Goal: Transaction & Acquisition: Purchase product/service

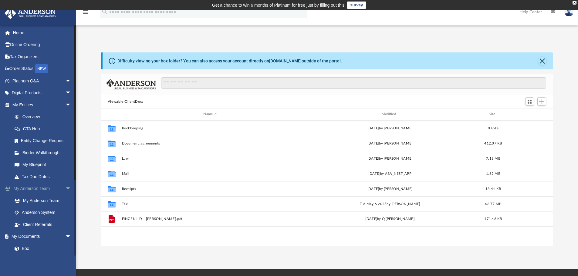
scroll to position [133, 447]
click at [28, 13] on img at bounding box center [30, 13] width 55 height 12
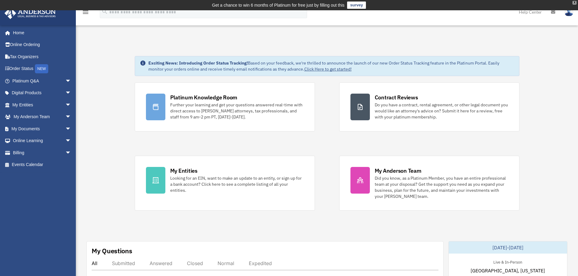
click at [574, 2] on div "X" at bounding box center [575, 3] width 4 height 4
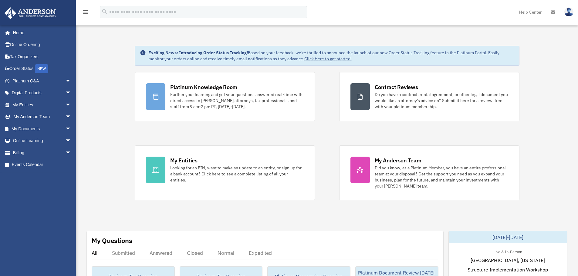
click at [569, 14] on img at bounding box center [568, 12] width 9 height 9
click at [18, 33] on link "Home" at bounding box center [42, 33] width 76 height 12
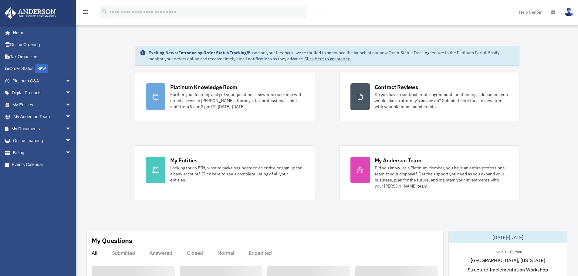
click at [65, 153] on span "arrow_drop_down" at bounding box center [71, 153] width 12 height 12
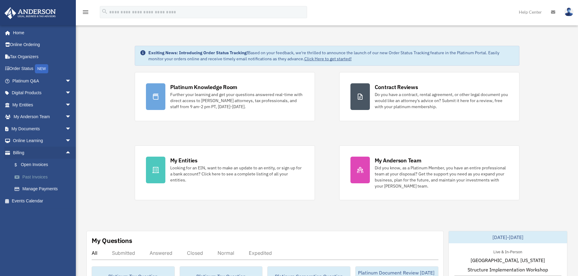
click at [34, 177] on link "Past Invoices" at bounding box center [44, 177] width 72 height 12
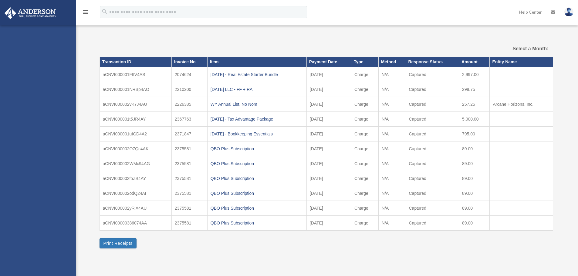
select select
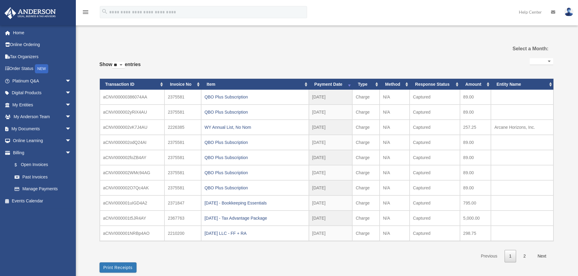
click at [432, 83] on th "Response Status" at bounding box center [435, 84] width 50 height 11
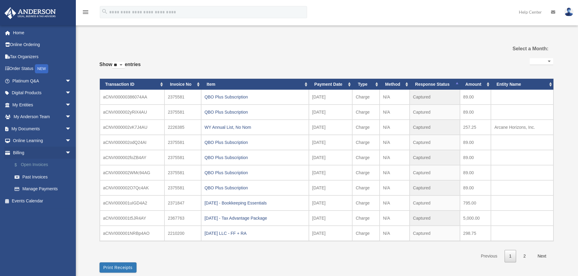
click at [39, 165] on link "$ Open Invoices" at bounding box center [44, 165] width 72 height 12
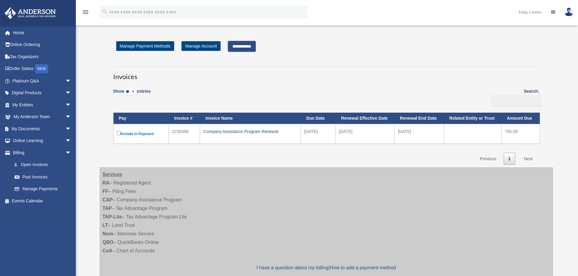
click at [252, 48] on input "**********" at bounding box center [242, 46] width 28 height 11
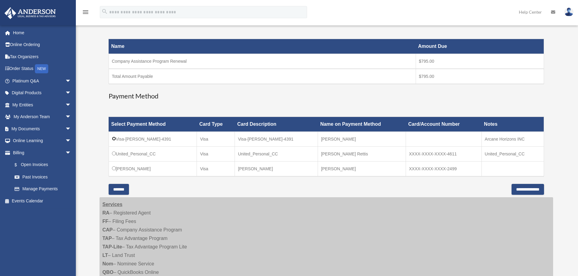
scroll to position [91, 0]
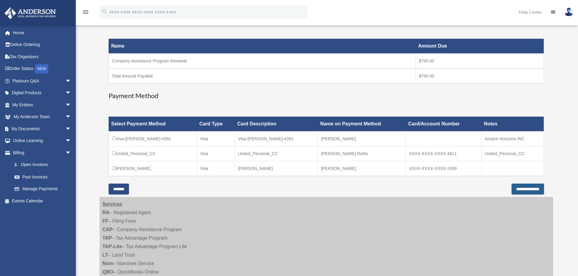
click at [515, 191] on input "**********" at bounding box center [528, 189] width 32 height 11
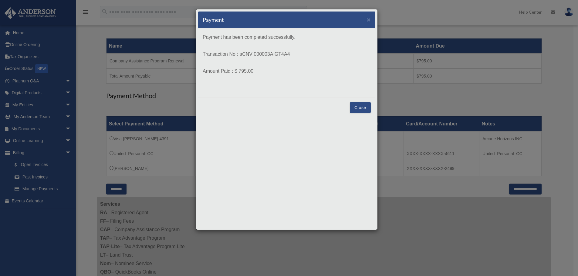
click at [356, 106] on button "Close" at bounding box center [360, 107] width 21 height 11
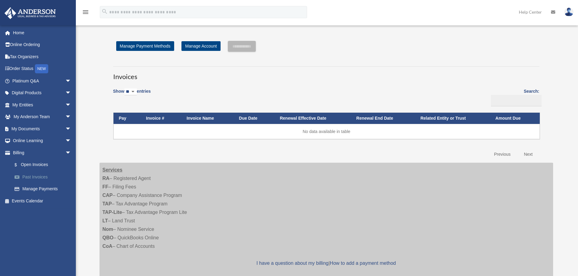
click at [29, 175] on link "Past Invoices" at bounding box center [44, 177] width 72 height 12
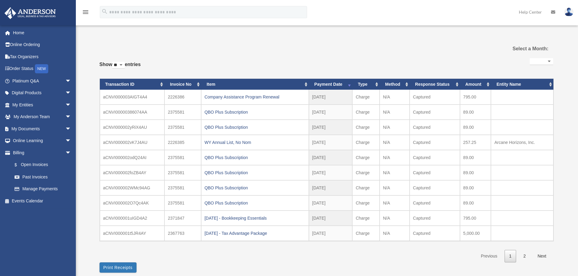
select select
click at [136, 140] on td "aCNVI000002vK7J4AU" at bounding box center [132, 142] width 65 height 15
click at [181, 140] on td "2226385" at bounding box center [182, 142] width 37 height 15
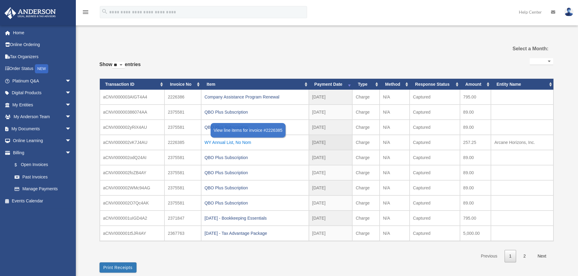
click at [219, 141] on div "WY Annual List, No Nom" at bounding box center [254, 142] width 101 height 8
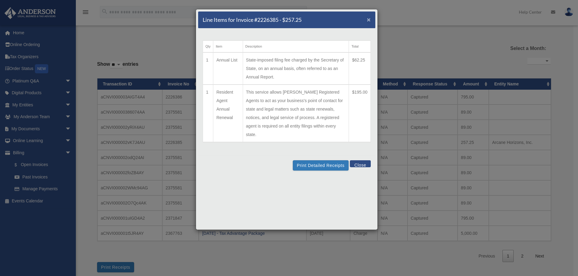
click at [367, 22] on span "×" at bounding box center [369, 19] width 4 height 7
